Goal: Transaction & Acquisition: Purchase product/service

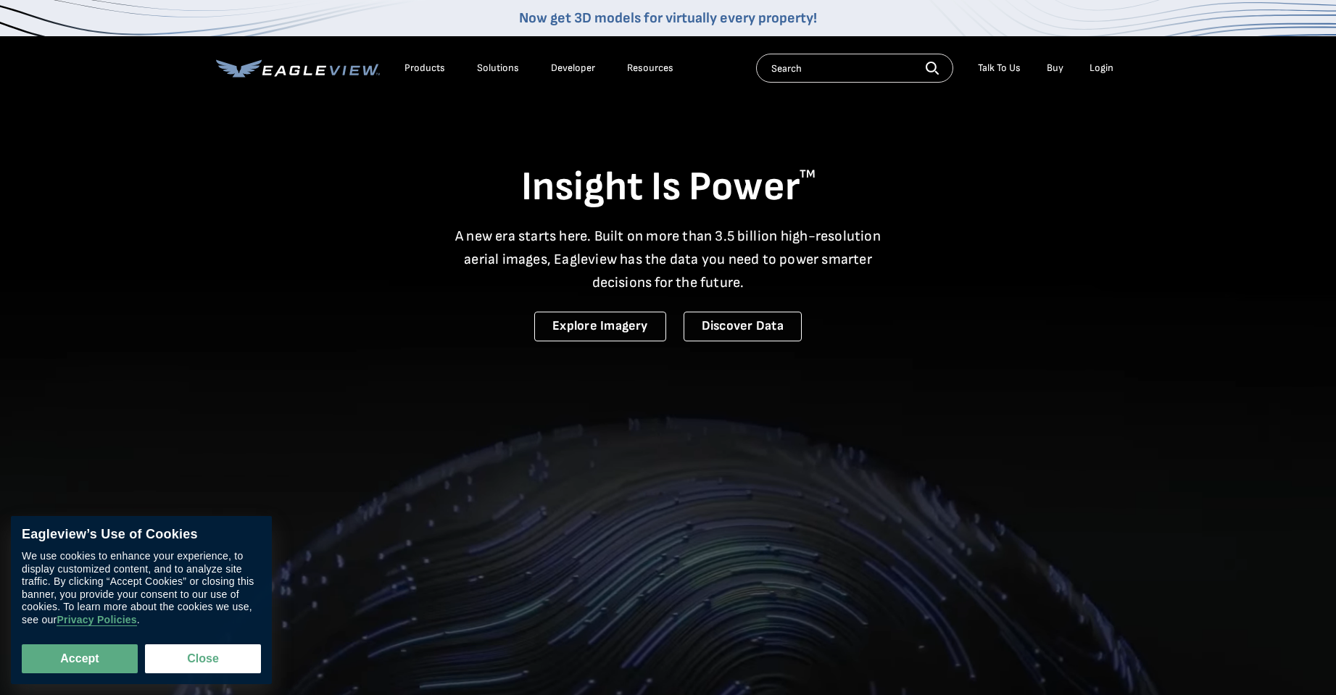
click at [1094, 70] on div "Login" at bounding box center [1102, 68] width 24 height 13
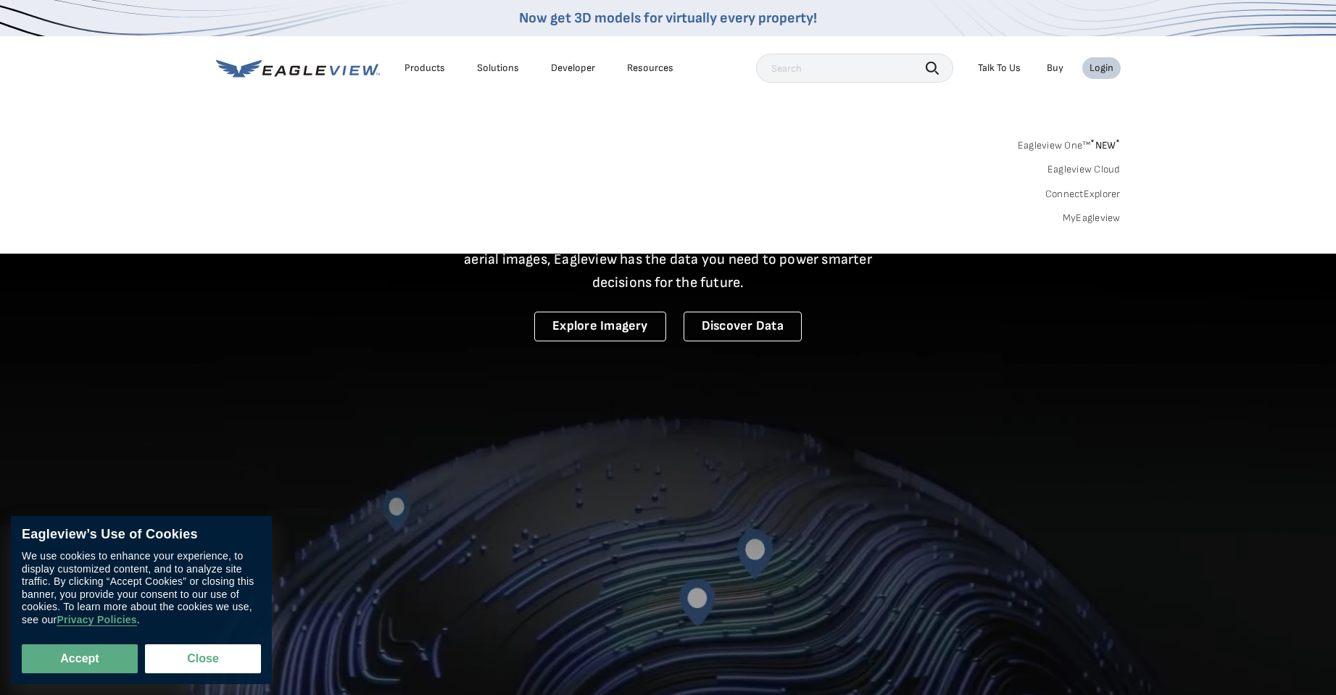
click at [1093, 69] on div "Login" at bounding box center [1102, 68] width 24 height 13
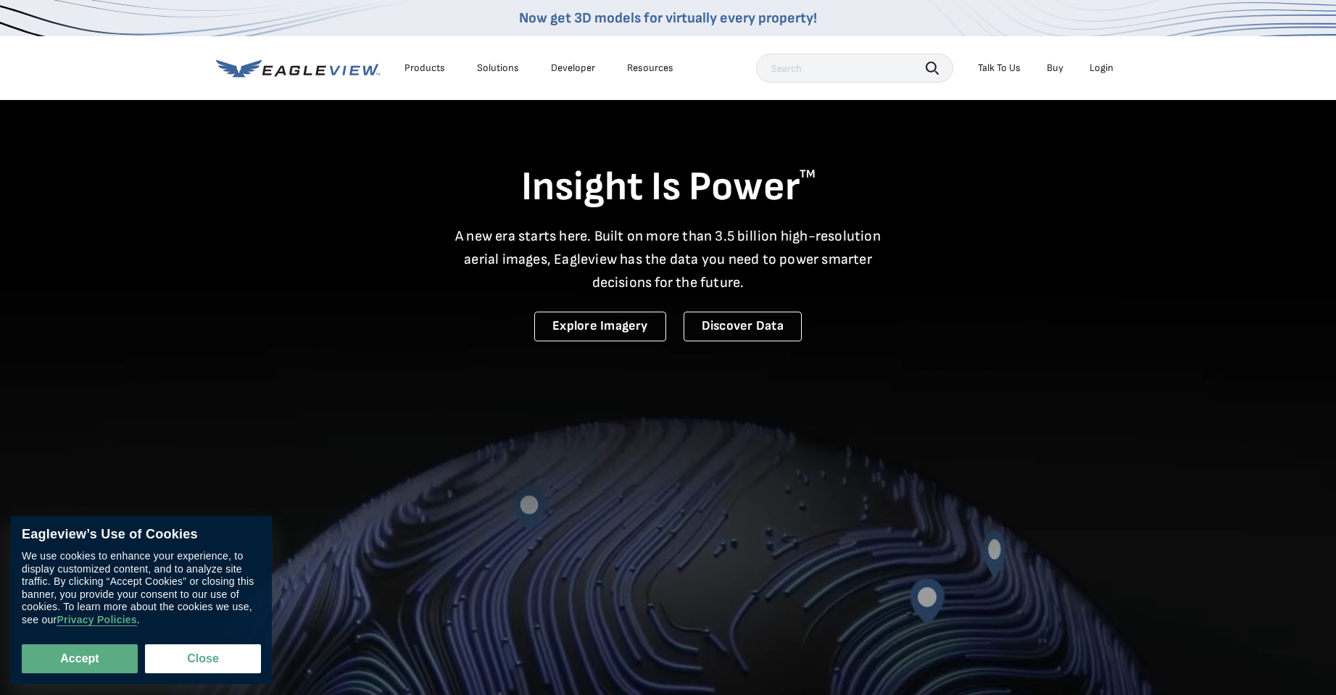
click at [1093, 69] on div "Login" at bounding box center [1102, 68] width 24 height 13
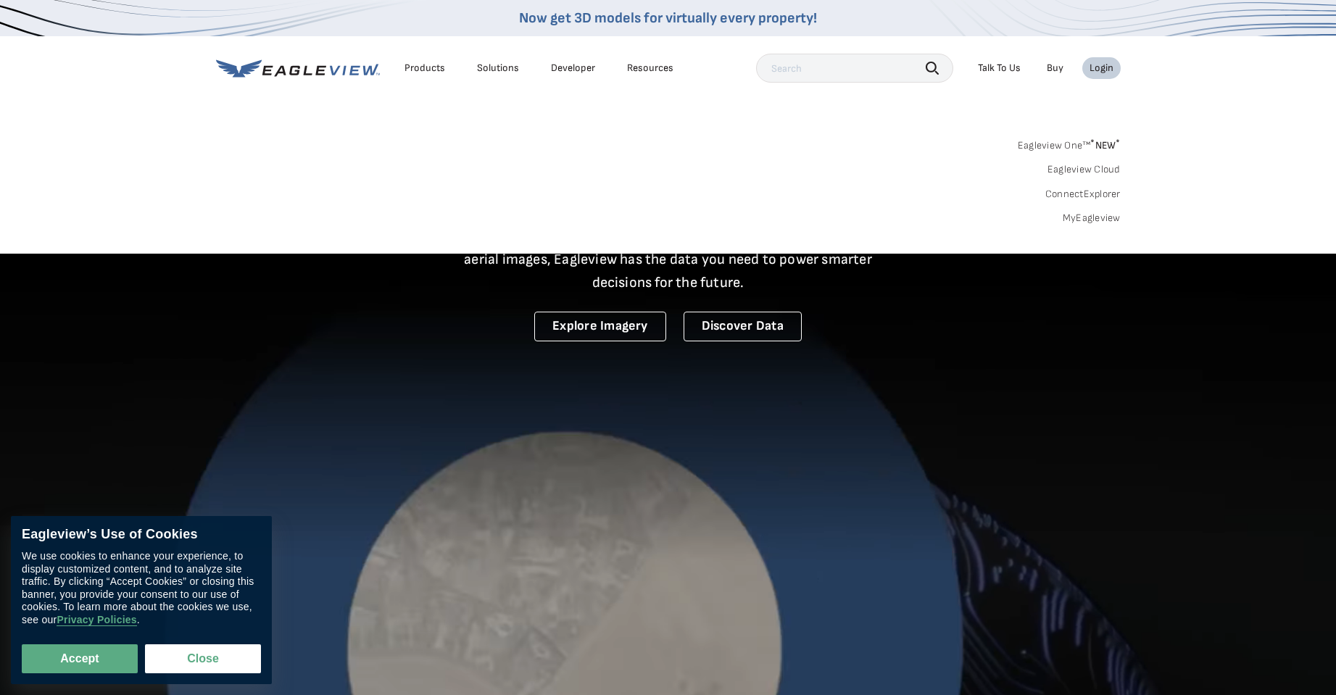
click at [1077, 216] on link "MyEagleview" at bounding box center [1092, 218] width 58 height 13
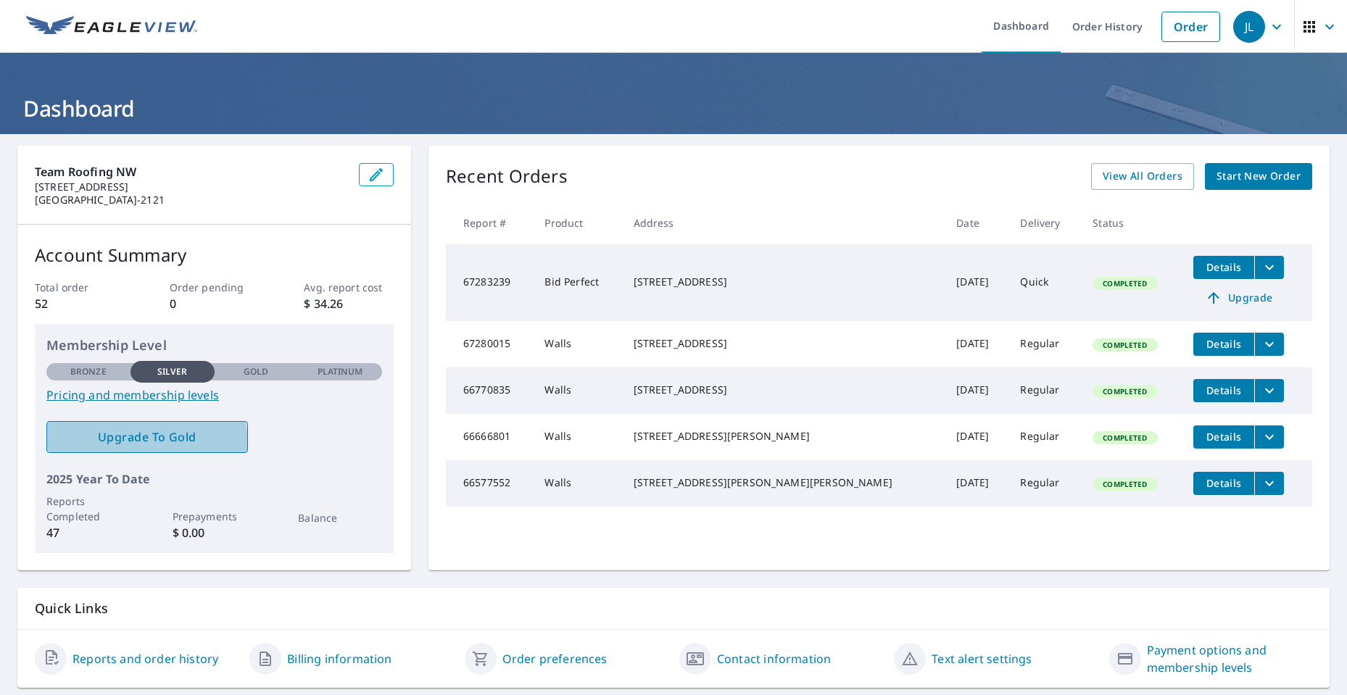
click at [138, 444] on span "Upgrade To Gold" at bounding box center [147, 437] width 178 height 16
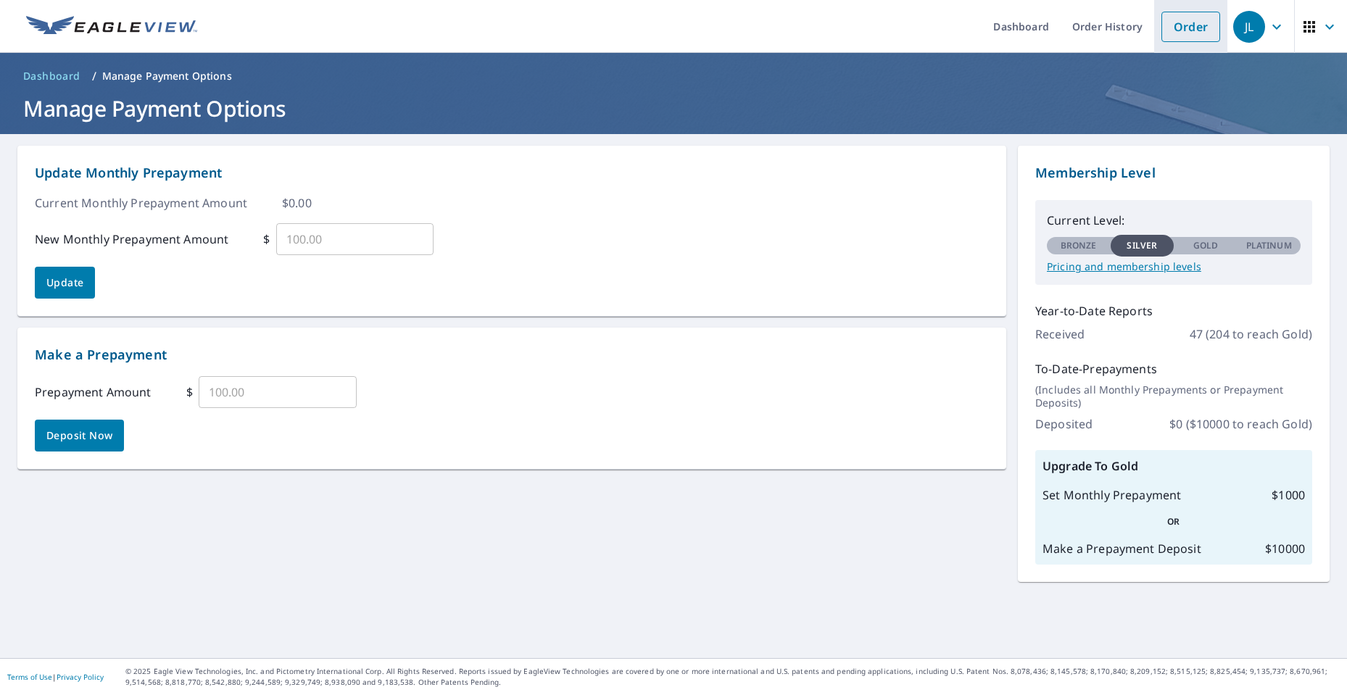
click at [1189, 25] on link "Order" at bounding box center [1190, 27] width 59 height 30
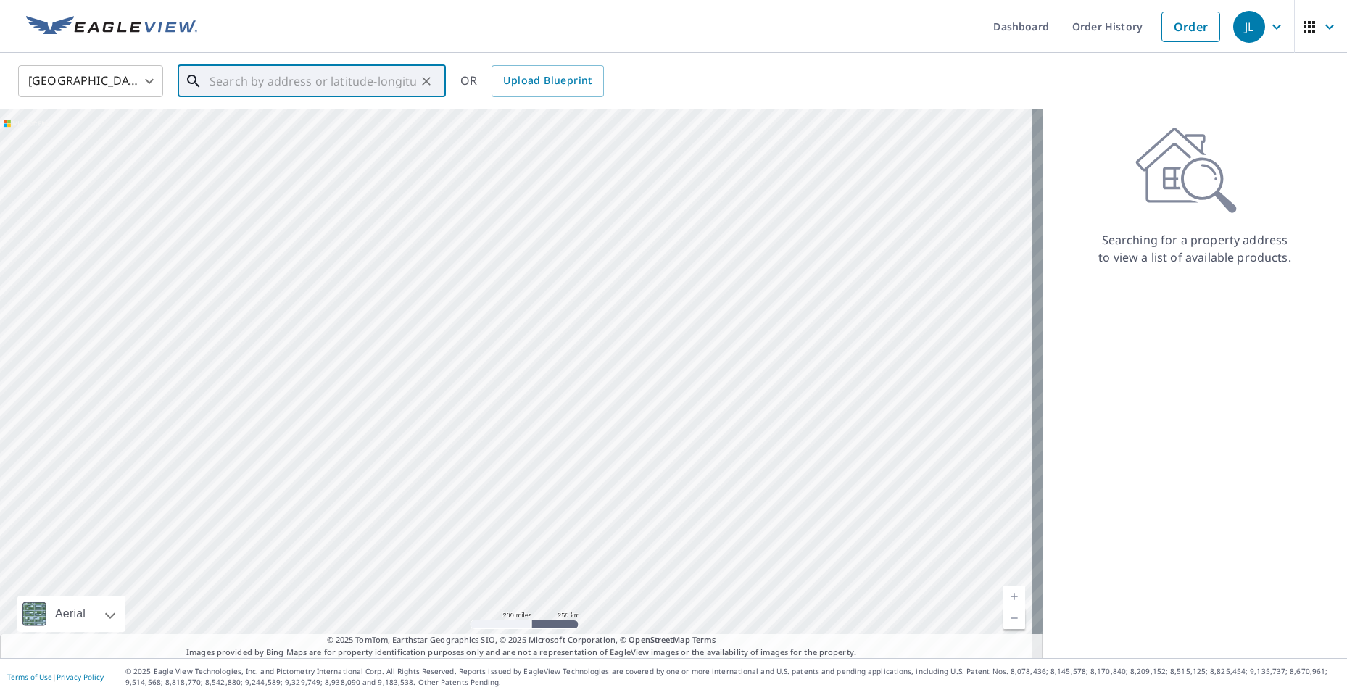
click at [260, 88] on input "text" at bounding box center [313, 81] width 207 height 41
paste input "1002 NW Mahogany Ln Silverdale, Washington 98383"
click at [381, 118] on span "1002 Mahogany Ln NW" at bounding box center [321, 123] width 228 height 17
type input "1002 Mahogany Ln NW Silverdale, WA 98383"
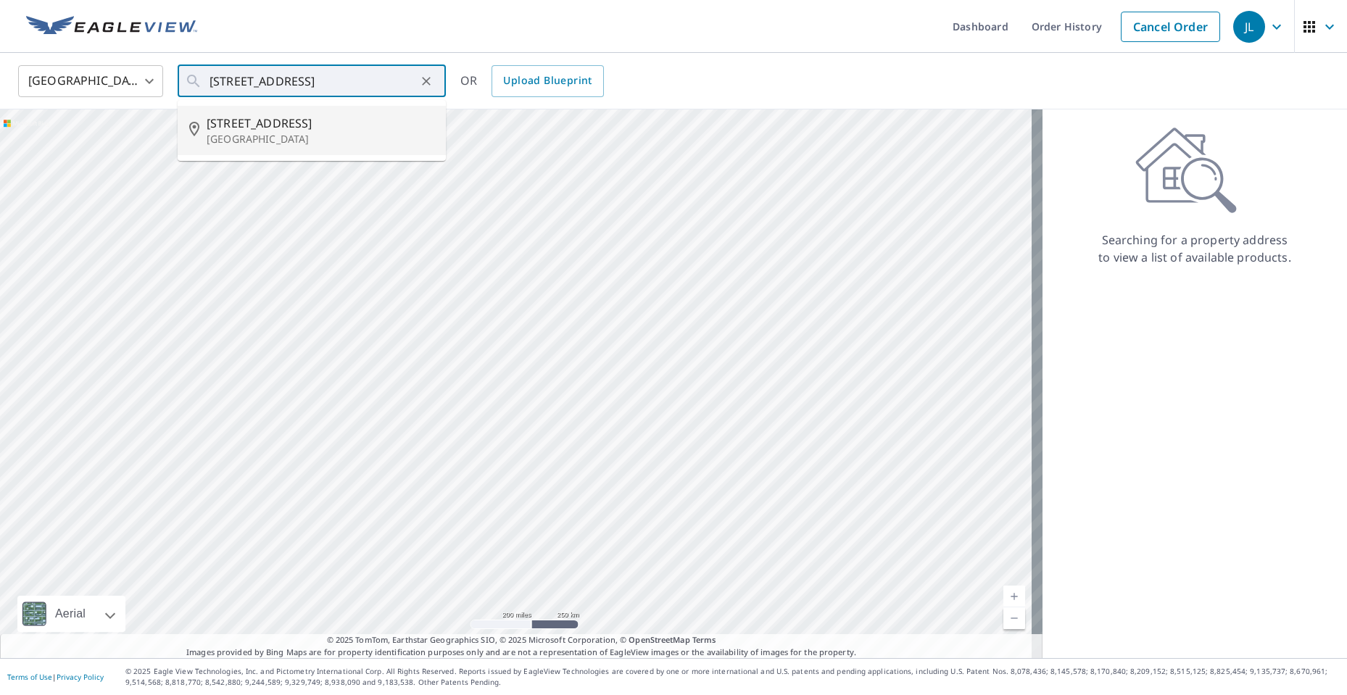
scroll to position [0, 0]
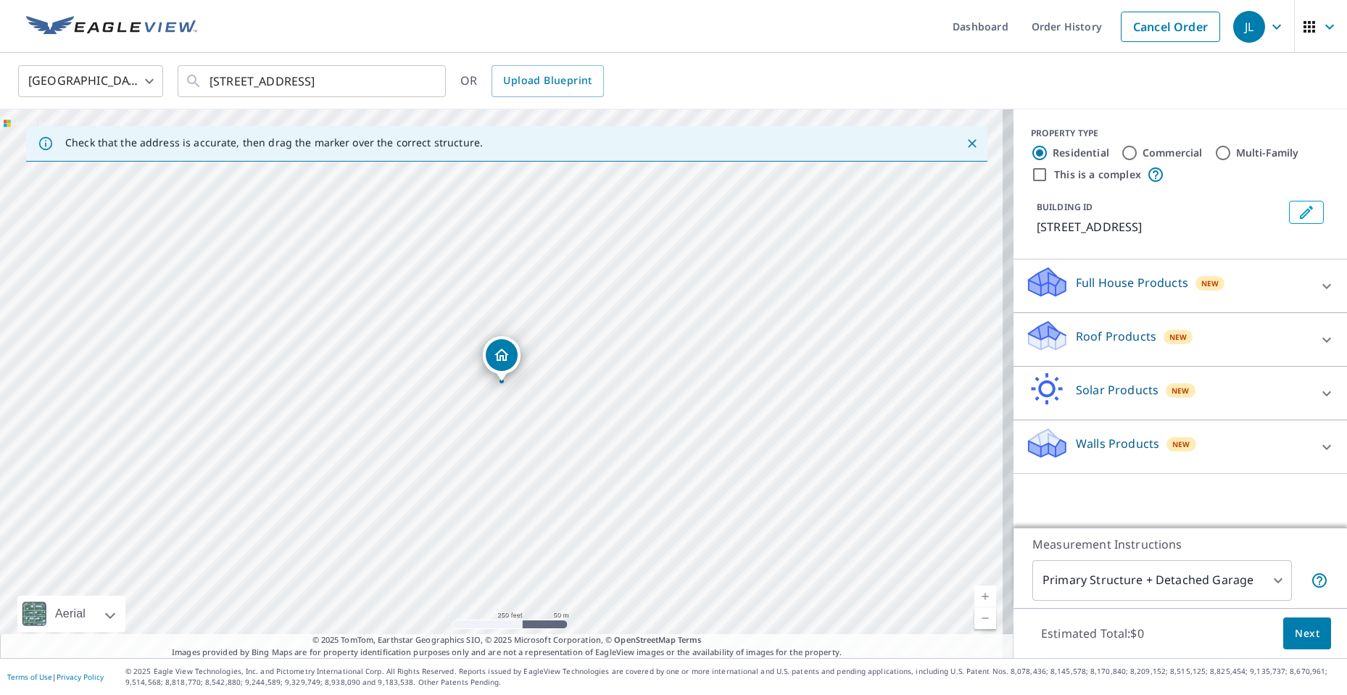
click at [1233, 445] on div "Walls Products New" at bounding box center [1167, 446] width 284 height 41
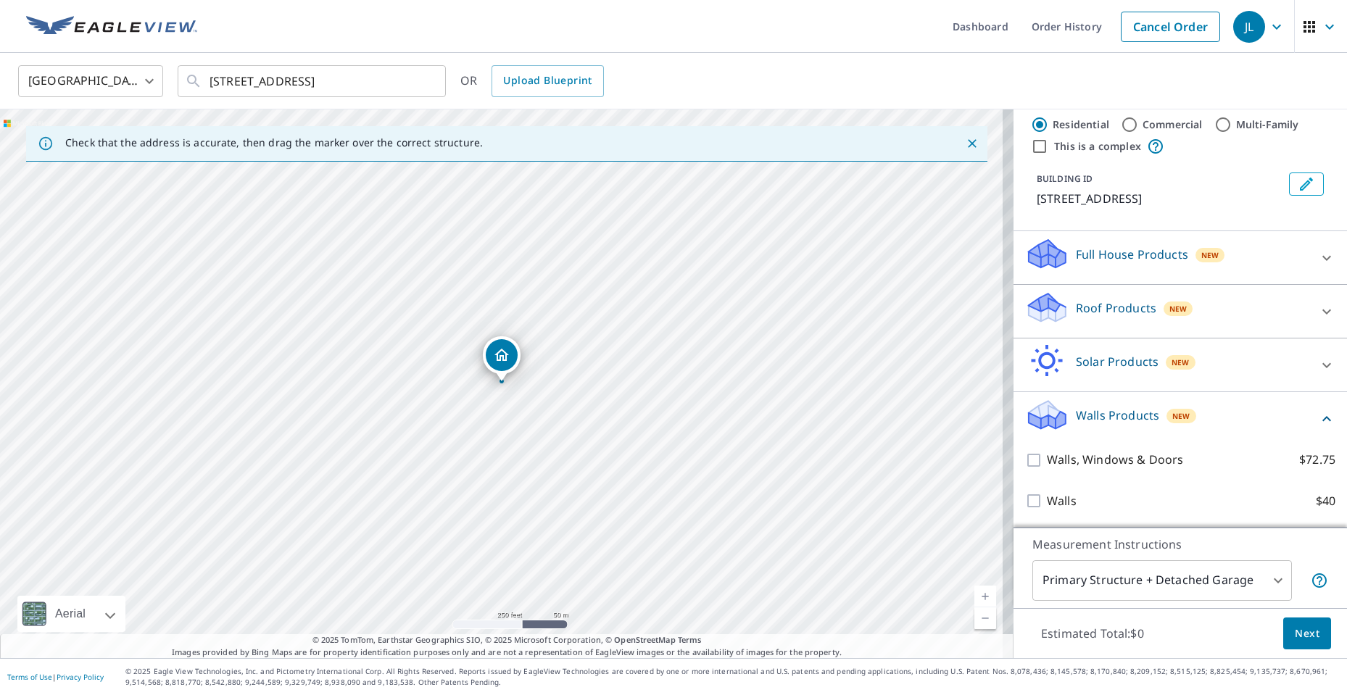
scroll to position [46, 0]
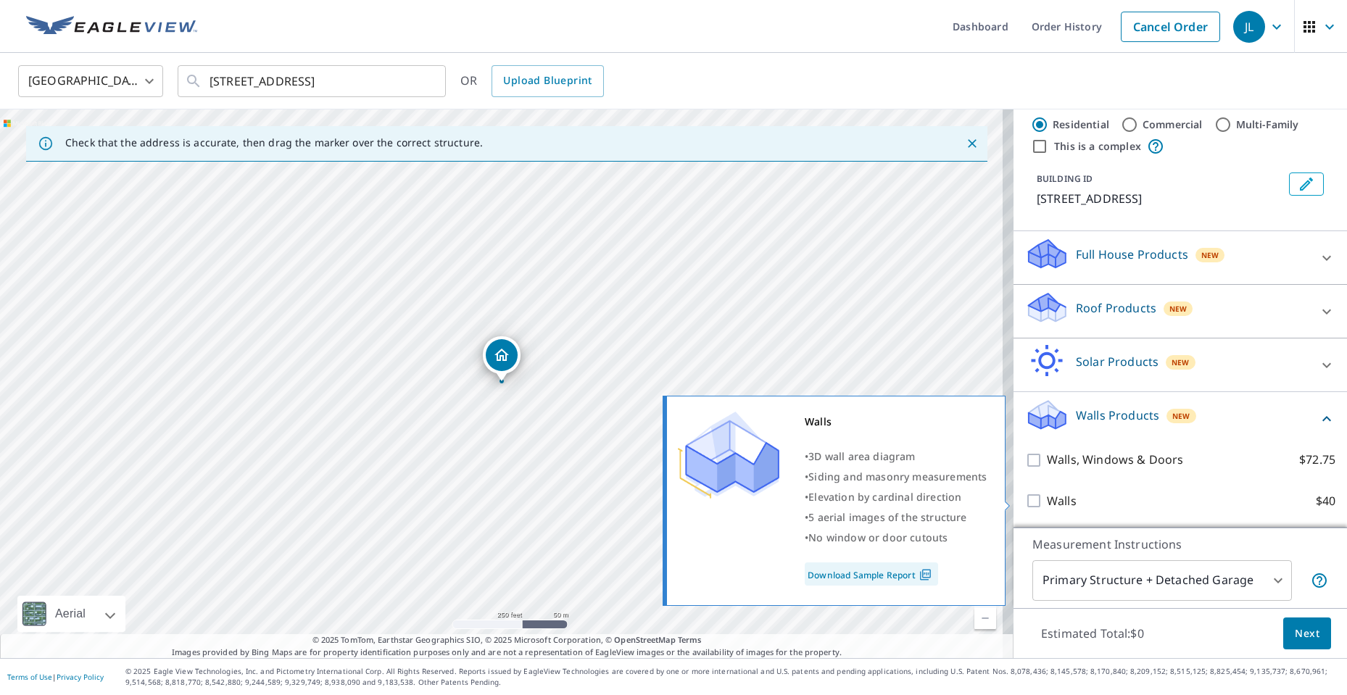
click at [1026, 507] on input "Walls $40" at bounding box center [1036, 500] width 22 height 17
checkbox input "true"
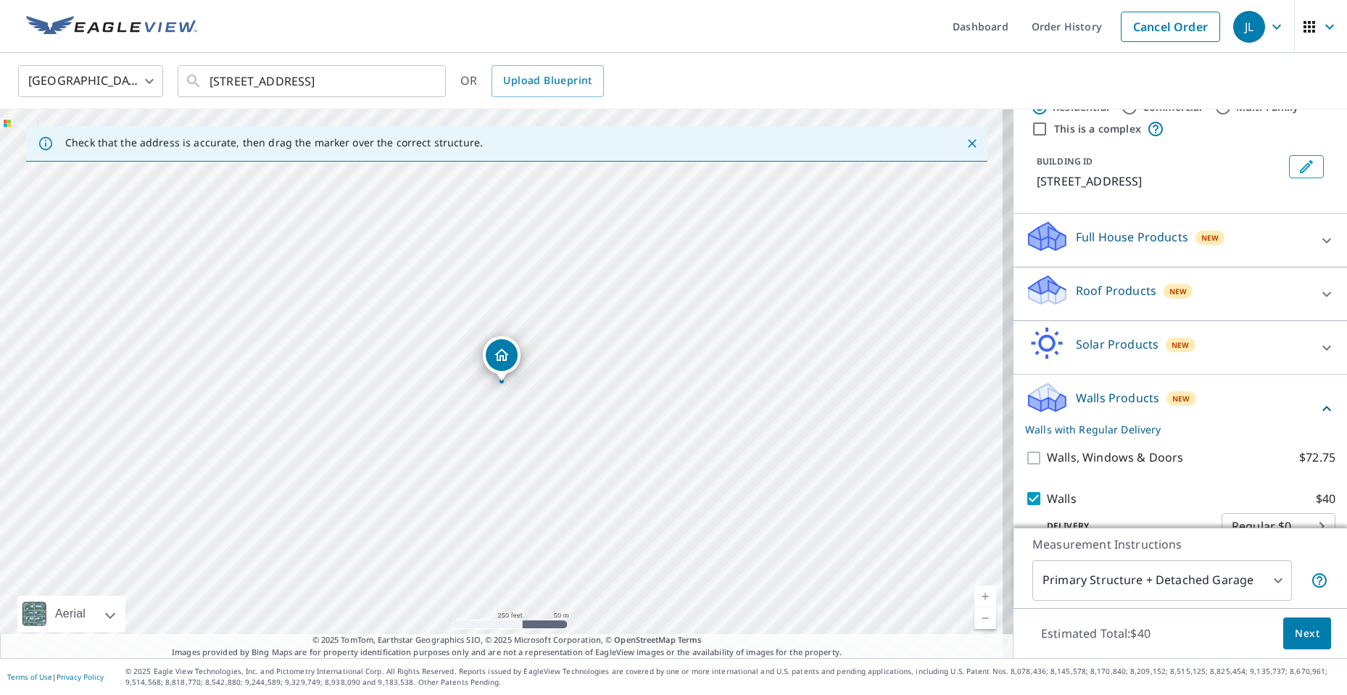
scroll to position [93, 0]
